Goal: Check status

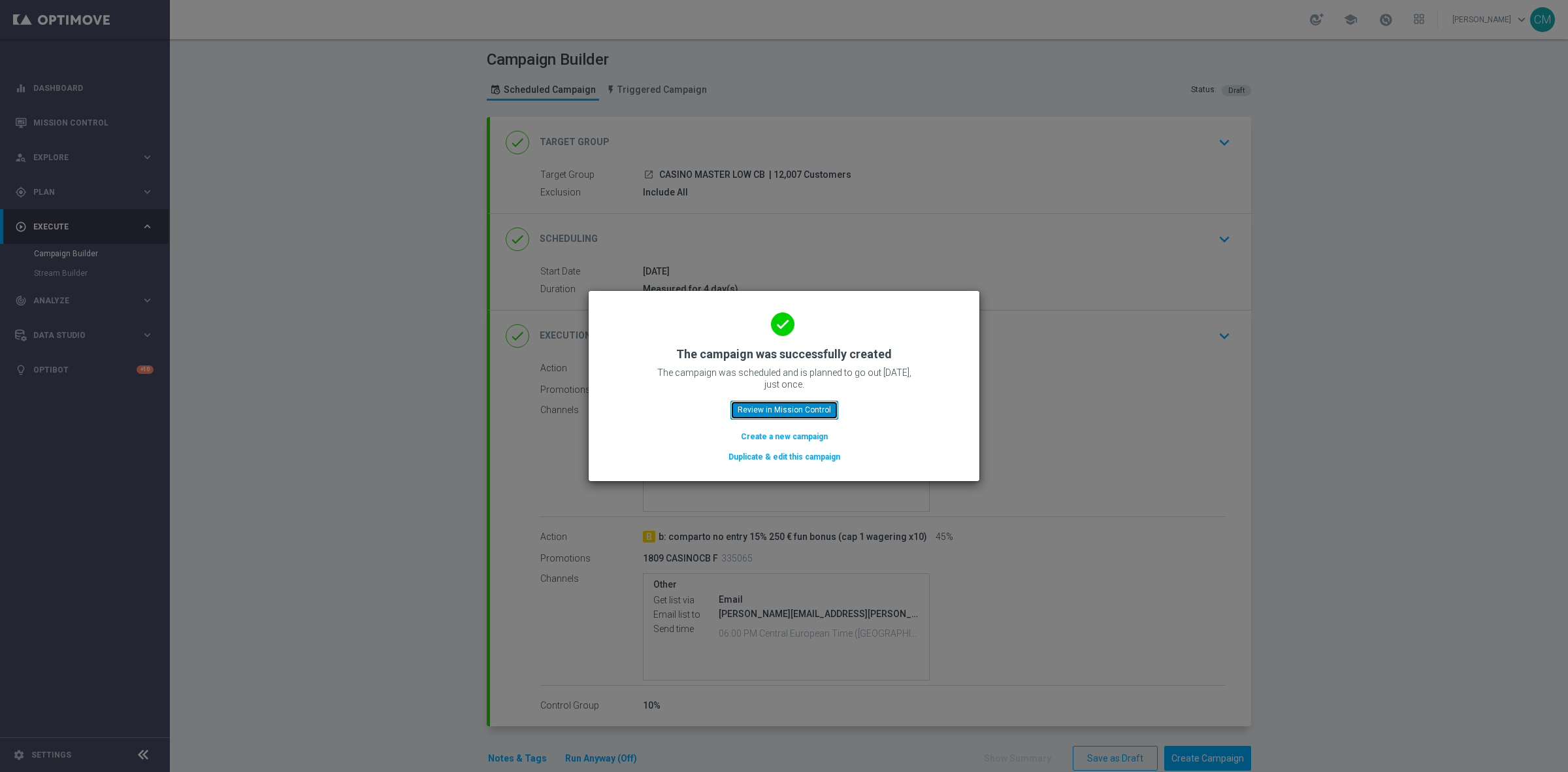
click at [786, 403] on button "Review in Mission Control" at bounding box center [784, 410] width 108 height 19
